Goal: Task Accomplishment & Management: Manage account settings

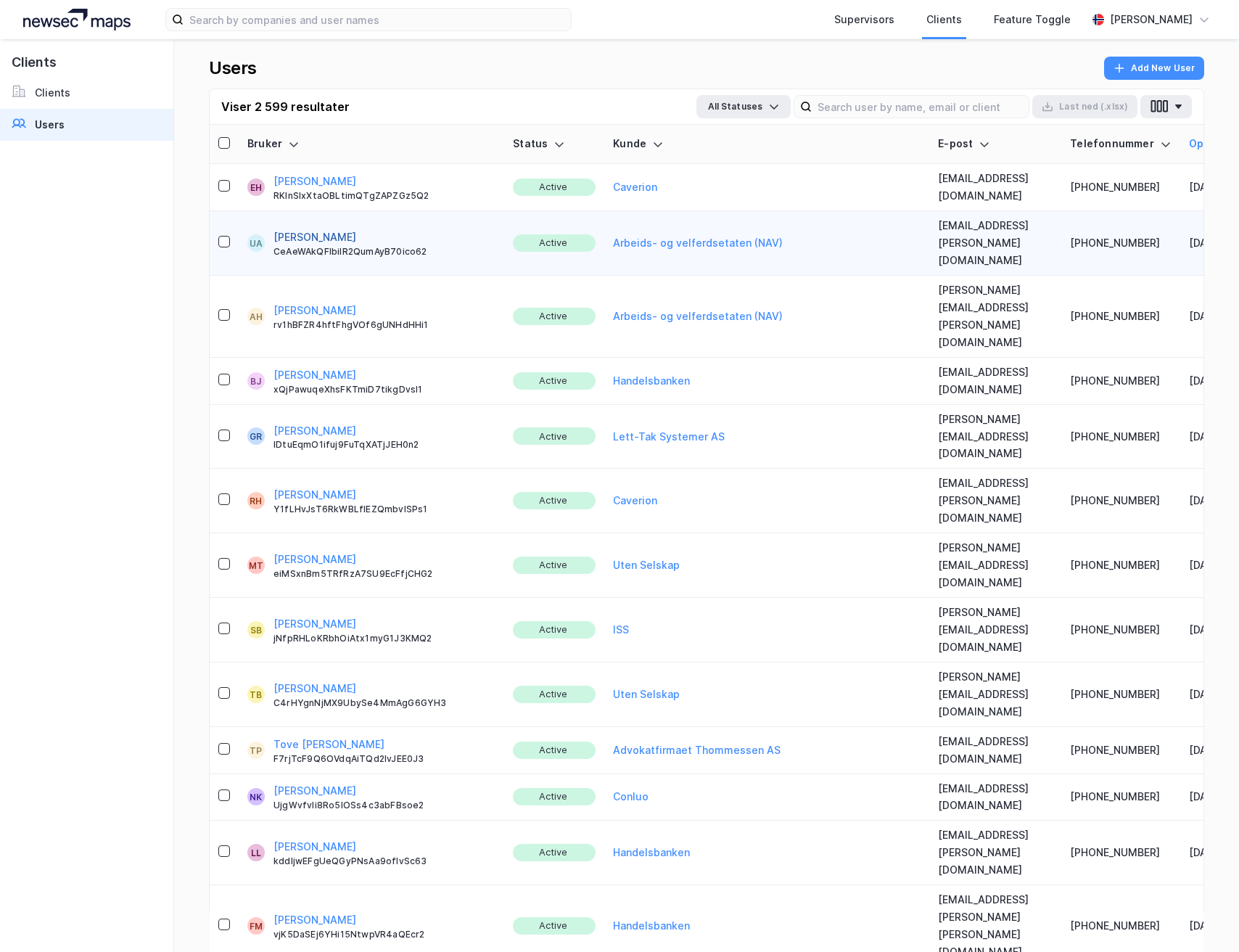
click at [302, 228] on button "[PERSON_NAME]" at bounding box center [314, 237] width 83 height 18
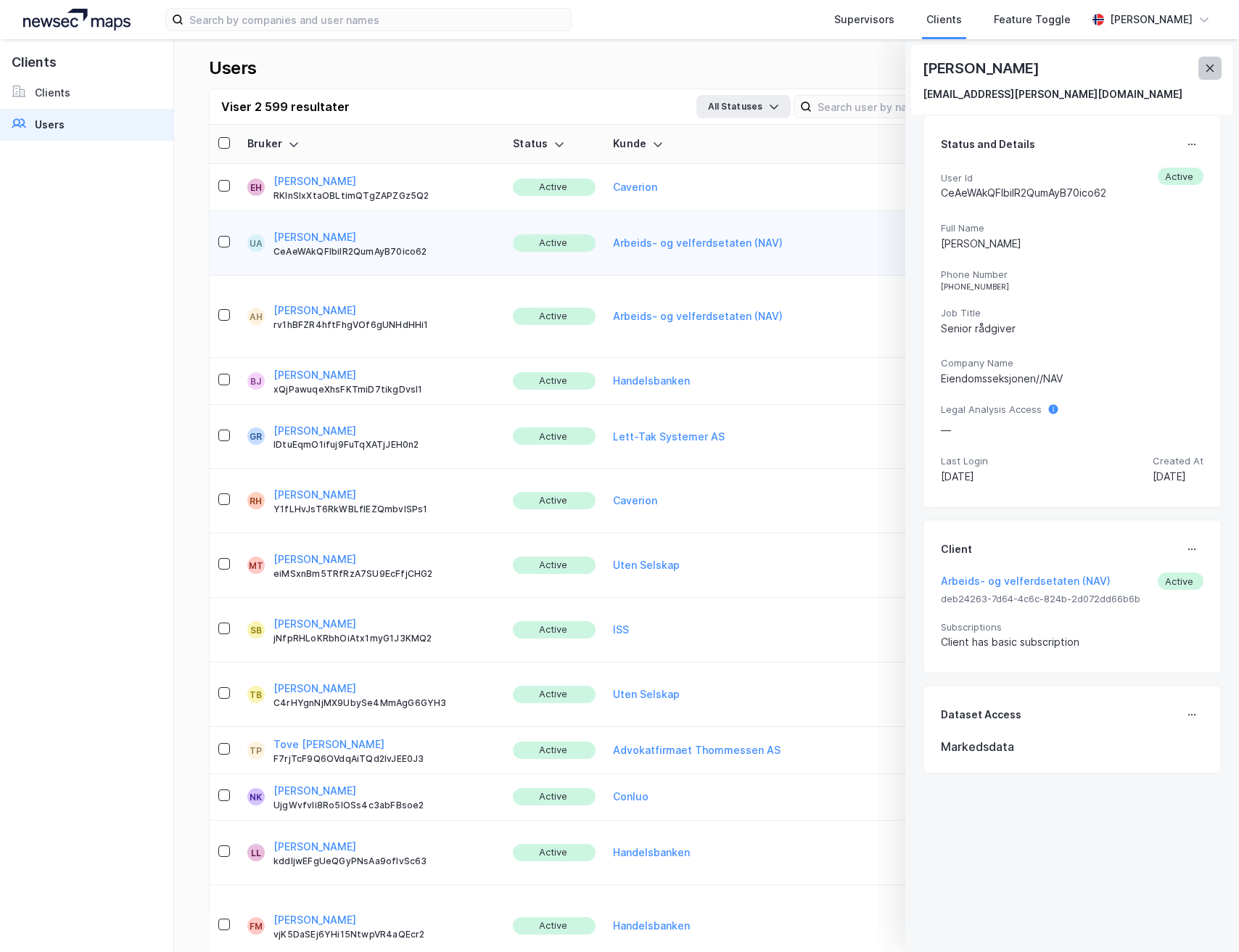
click at [1208, 74] on icon at bounding box center [1210, 68] width 11 height 11
